Goal: Information Seeking & Learning: Find specific fact

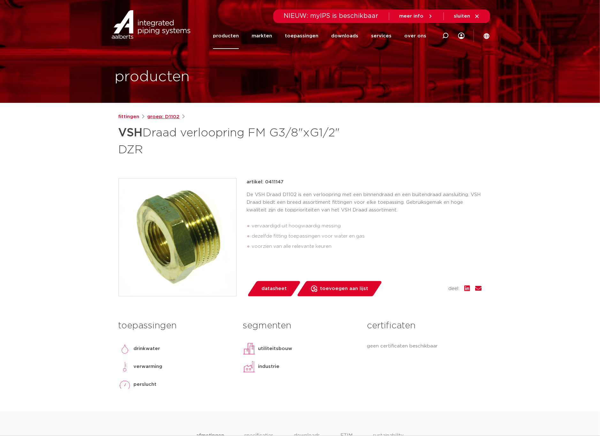
click at [155, 115] on link "groep: D1102" at bounding box center [164, 117] width 32 height 8
click at [128, 117] on link "fittingen" at bounding box center [129, 117] width 21 height 8
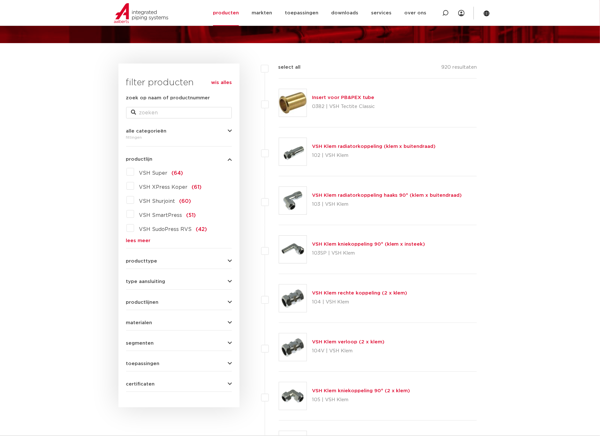
scroll to position [48, 0]
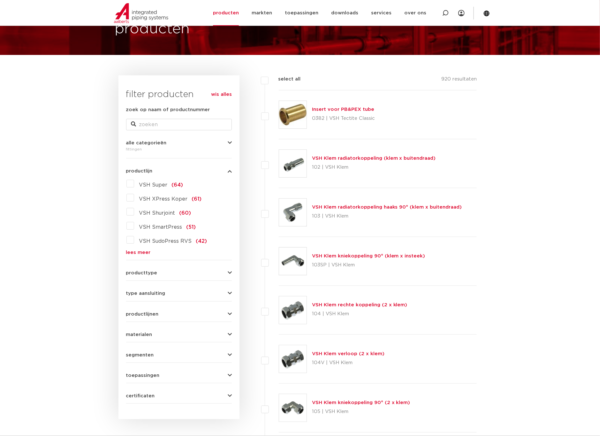
click at [138, 251] on link "lees meer" at bounding box center [179, 252] width 106 height 5
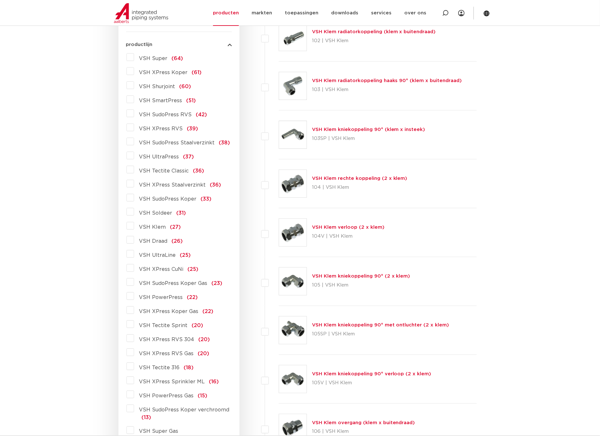
scroll to position [192, 0]
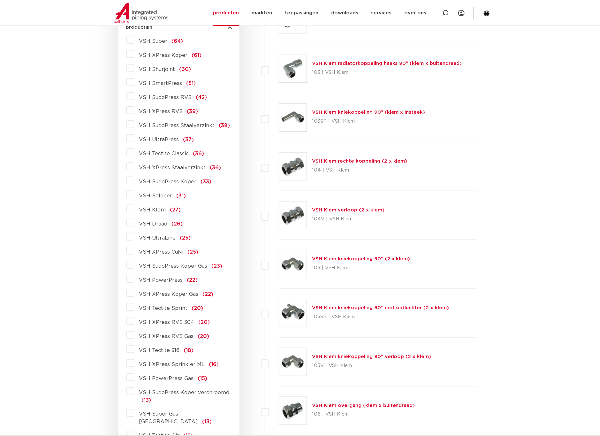
click at [134, 223] on label "VSH Draad (26)" at bounding box center [158, 223] width 49 height 10
click at [0, 0] on input "VSH Draad (26)" at bounding box center [0, 0] width 0 height 0
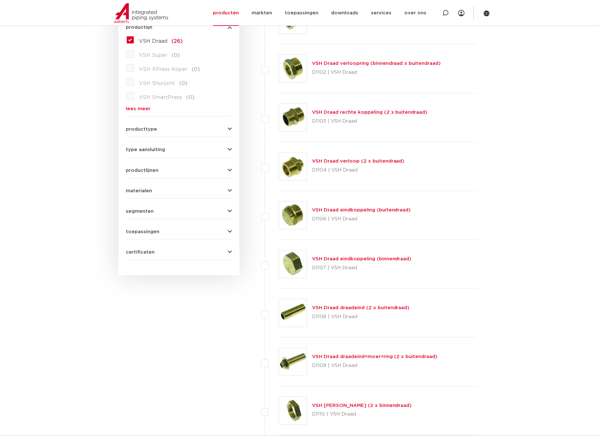
click at [341, 161] on link "VSH Draad verloop (2 x buitendraad)" at bounding box center [358, 161] width 93 height 5
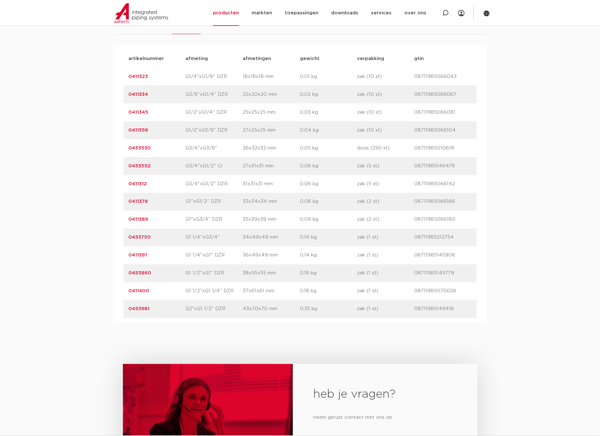
scroll to position [383, 0]
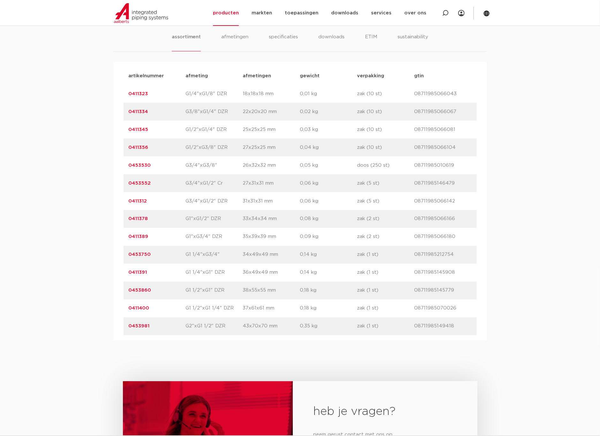
drag, startPoint x: 158, startPoint y: 151, endPoint x: 135, endPoint y: 151, distance: 22.4
click at [122, 152] on div "artikelnummer afmeting afmetingen gewicht verpakking gtin artikelnummer 0411323…" at bounding box center [300, 201] width 374 height 279
copy link "0411356"
click at [140, 148] on link "0411356" at bounding box center [139, 147] width 20 height 5
